Goal: Task Accomplishment & Management: Use online tool/utility

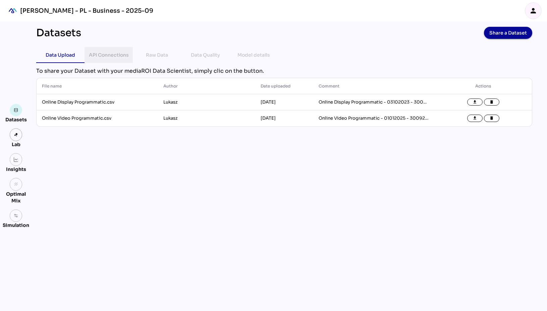
click at [111, 57] on div "API Connections" at bounding box center [109, 55] width 40 height 8
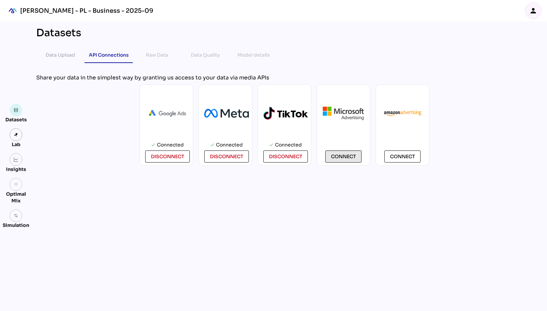
click at [344, 157] on span "Connect" at bounding box center [343, 157] width 25 height 8
